Goal: Information Seeking & Learning: Learn about a topic

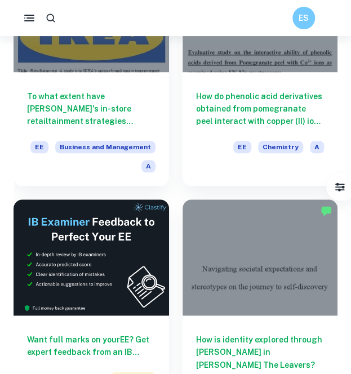
scroll to position [406, 0]
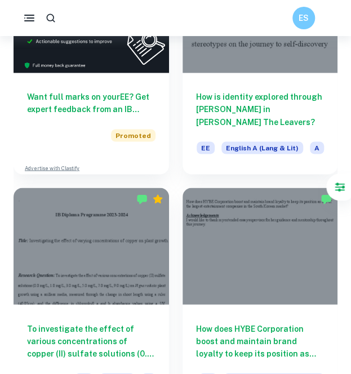
click at [342, 184] on icon "Filter" at bounding box center [340, 187] width 10 height 9
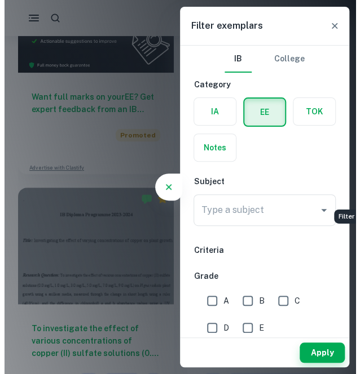
scroll to position [409, 0]
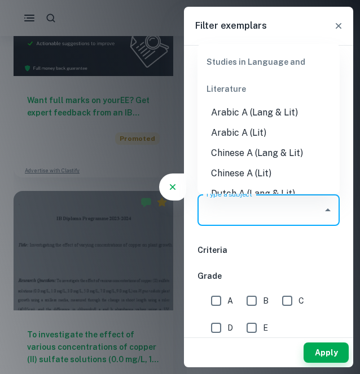
click at [247, 211] on input "Type a subject" at bounding box center [259, 210] width 115 height 21
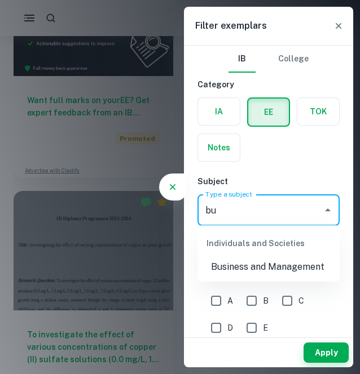
click at [275, 264] on li "Business and Management" at bounding box center [268, 267] width 142 height 20
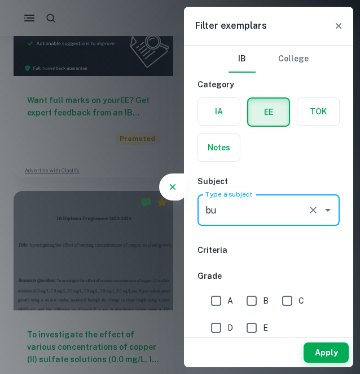
type input "Business and Management"
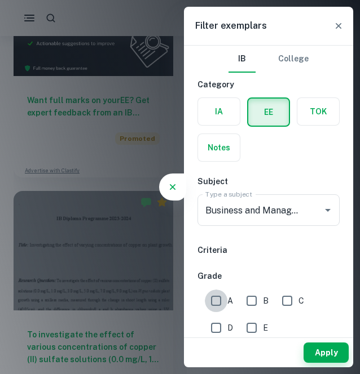
click at [225, 309] on input "A" at bounding box center [216, 301] width 23 height 23
checkbox input "true"
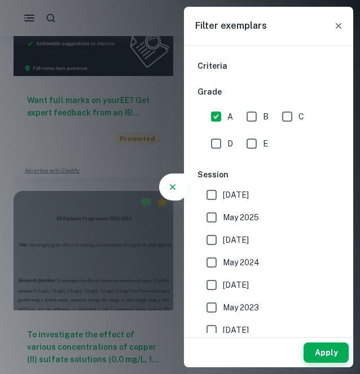
click at [222, 200] on input "[DATE]" at bounding box center [211, 195] width 23 height 23
checkbox input "true"
click at [226, 208] on label "May 2025" at bounding box center [265, 217] width 130 height 23
click at [223, 208] on input "May 2025" at bounding box center [211, 217] width 23 height 23
checkbox input "true"
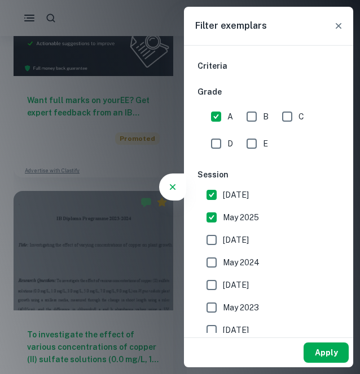
click at [323, 346] on button "Apply" at bounding box center [325, 353] width 45 height 20
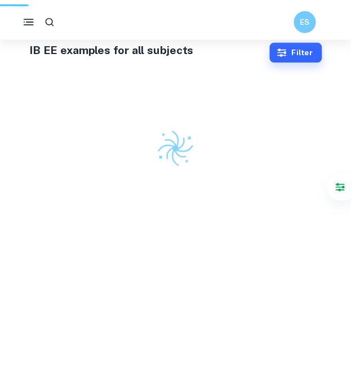
scroll to position [36, 0]
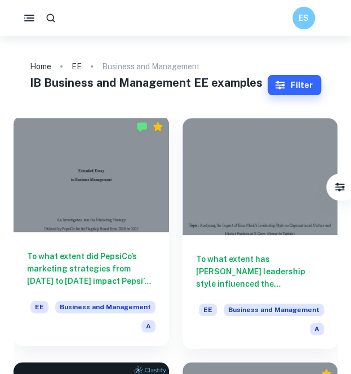
click at [155, 259] on h6 "To what extent did PepsiCo’s marketing strategies from [DATE] to [DATE] impact …" at bounding box center [91, 268] width 129 height 37
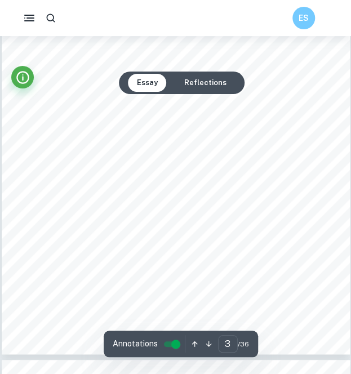
scroll to position [1152, 0]
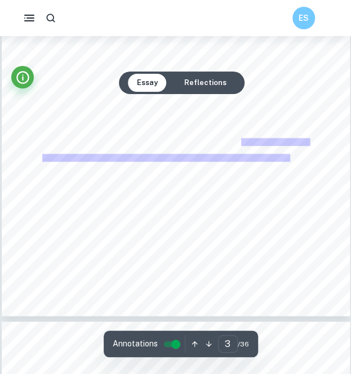
drag, startPoint x: 241, startPoint y: 141, endPoint x: 265, endPoint y: 158, distance: 29.9
click at [265, 158] on div "I. Introduction PepsiCo is a leading multinational corporation that was named t…" at bounding box center [176, 91] width 348 height 451
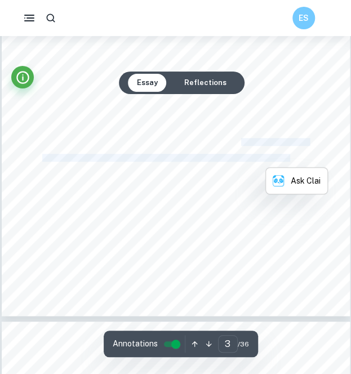
click at [266, 139] on span "A notable characteristic of Pepsi9s marketing is its focus on the youth demogra…" at bounding box center [185, 142] width 245 height 7
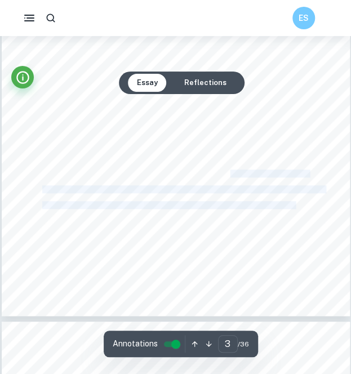
drag, startPoint x: 231, startPoint y: 173, endPoint x: 295, endPoint y: 209, distance: 73.7
click at [295, 209] on div "I. Introduction PepsiCo is a leading multinational corporation that was named t…" at bounding box center [176, 91] width 348 height 451
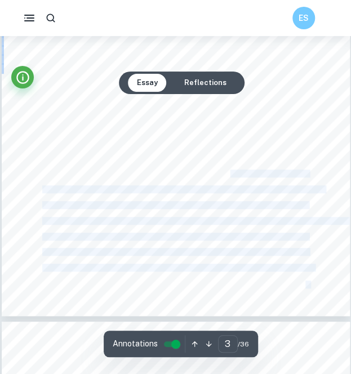
click at [290, 202] on span "more into its advertising campaigns. This effectively allows Pepsi to different…" at bounding box center [175, 205] width 266 height 7
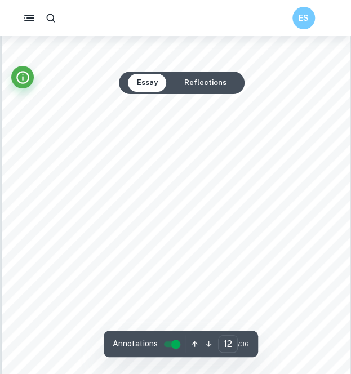
scroll to position [5144, 0]
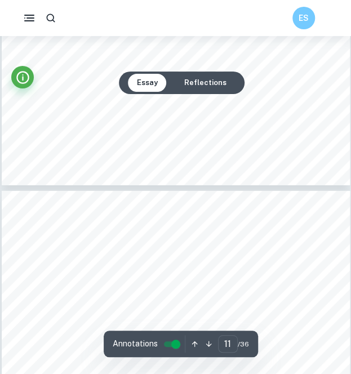
type input "12"
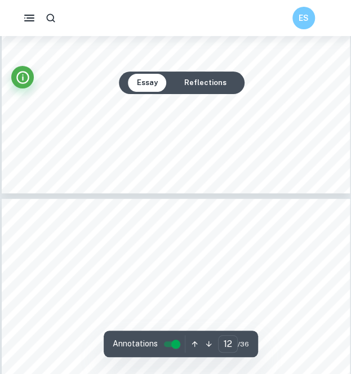
scroll to position [5381, 0]
